Goal: Task Accomplishment & Management: Use online tool/utility

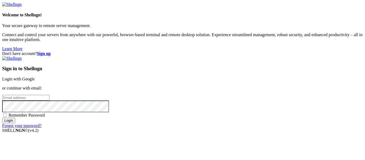
click at [339, 63] on div "Don't have account? Sign up Sign in to Shellngn Login with Google or continue w…" at bounding box center [182, 89] width 361 height 77
click at [35, 77] on link "Login with Google" at bounding box center [18, 79] width 33 height 5
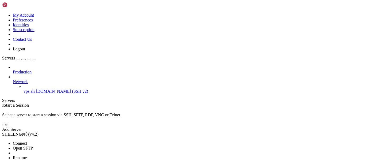
click at [22, 141] on span "Connect" at bounding box center [20, 143] width 14 height 5
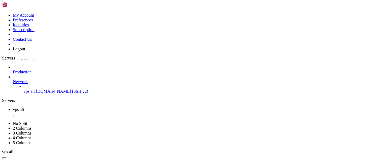
type input "/home/alencar"
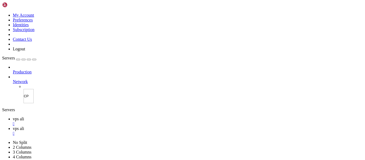
type input "C"
type input "site"
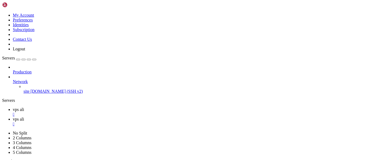
click at [80, 107] on link "vps ali " at bounding box center [188, 112] width 350 height 10
click at [13, 117] on icon at bounding box center [13, 119] width 0 height 5
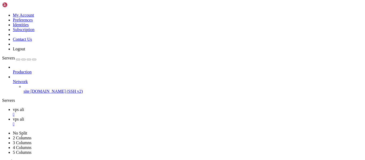
click at [13, 107] on icon at bounding box center [13, 109] width 0 height 5
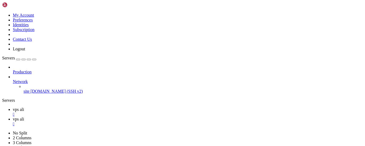
scroll to position [15, 0]
click at [2, 131] on link at bounding box center [2, 131] width 0 height 0
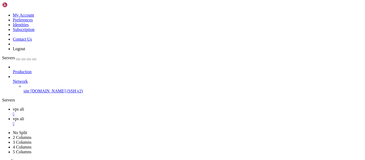
scroll to position [0, 0]
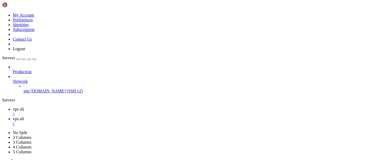
click at [104, 117] on link "vps ali " at bounding box center [188, 122] width 350 height 10
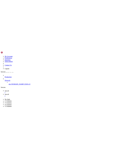
scroll to position [0, 0]
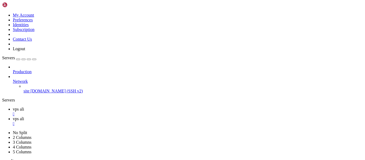
click at [82, 107] on link "vps ali " at bounding box center [188, 112] width 350 height 10
click at [105, 117] on link "vps ali " at bounding box center [188, 122] width 350 height 10
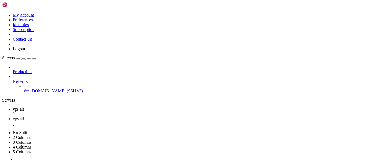
type input "/home/alencar/curso"
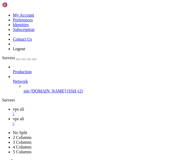
click at [79, 107] on link "vps ali " at bounding box center [96, 112] width 167 height 10
